Goal: Find contact information: Find contact information

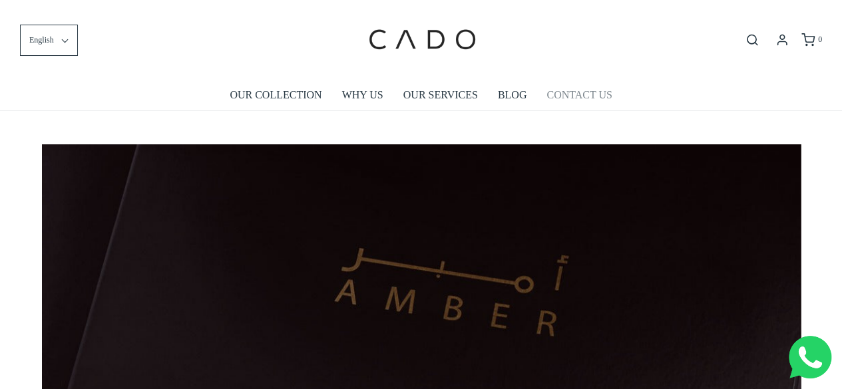
click at [579, 96] on link "CONTACT US" at bounding box center [579, 95] width 65 height 31
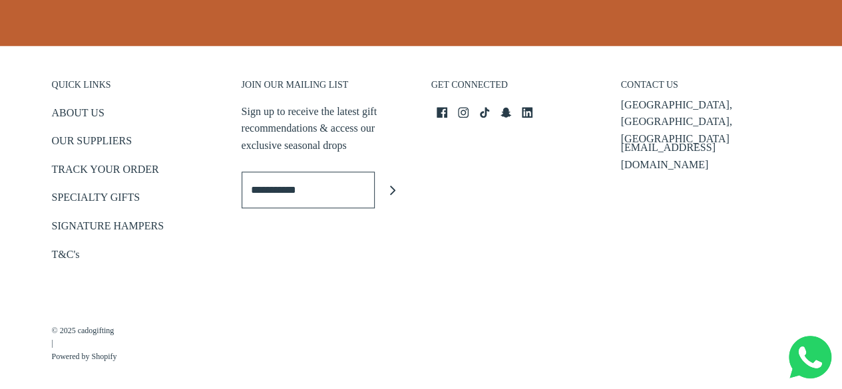
scroll to position [696, 0]
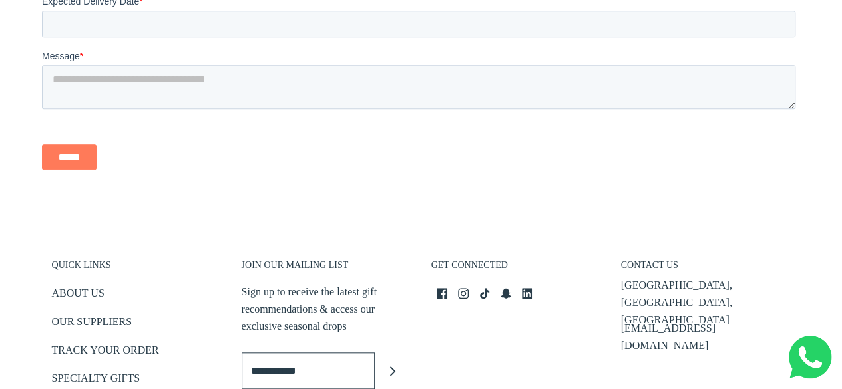
scroll to position [3202, 0]
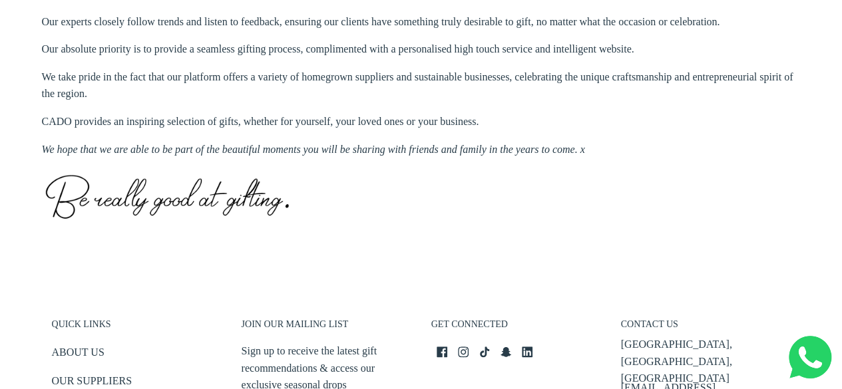
scroll to position [845, 0]
